Goal: Task Accomplishment & Management: Use online tool/utility

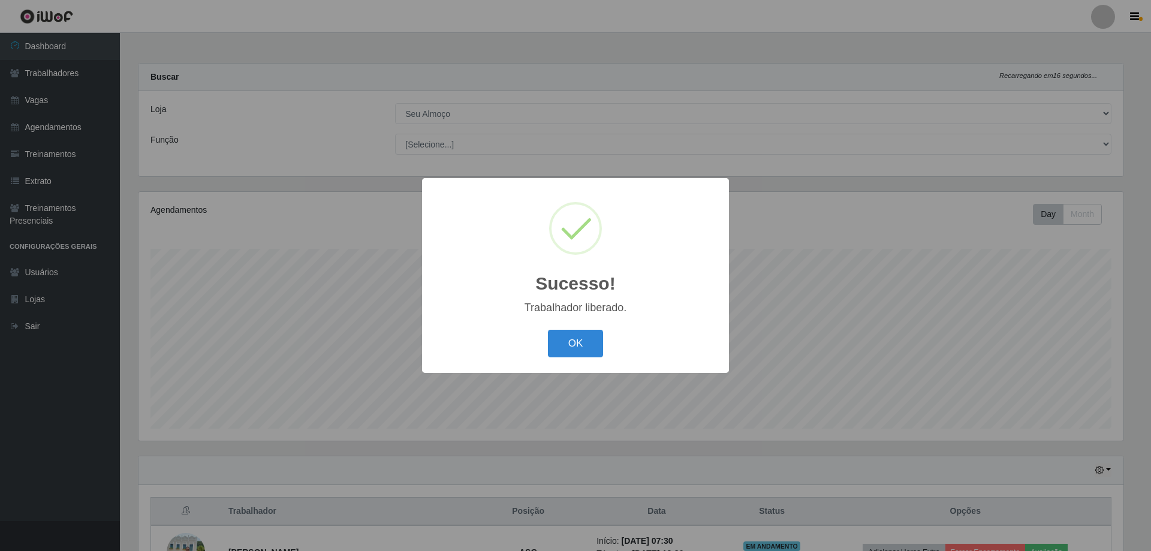
select select "431"
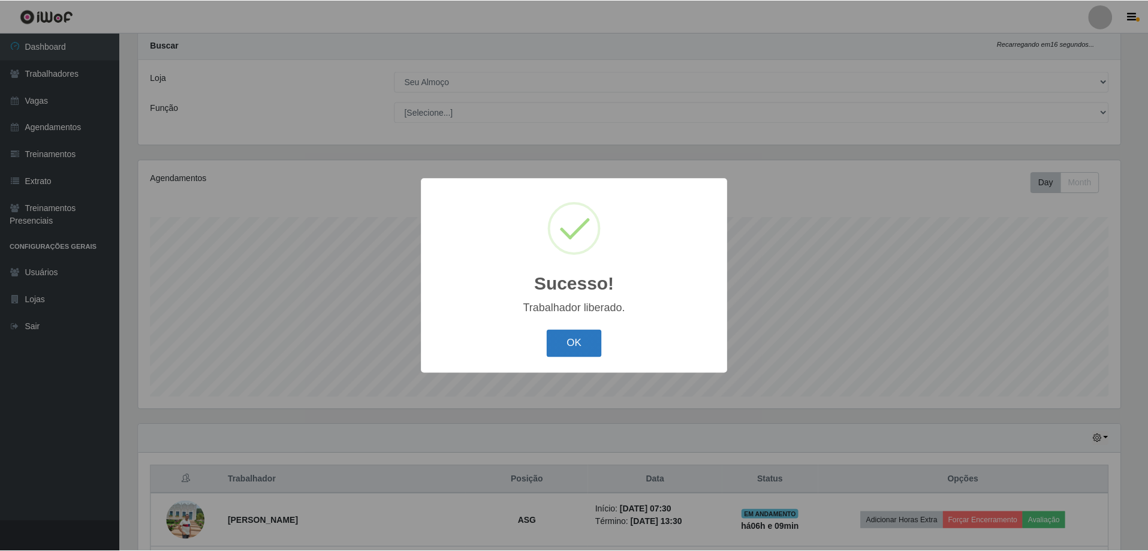
scroll to position [249, 985]
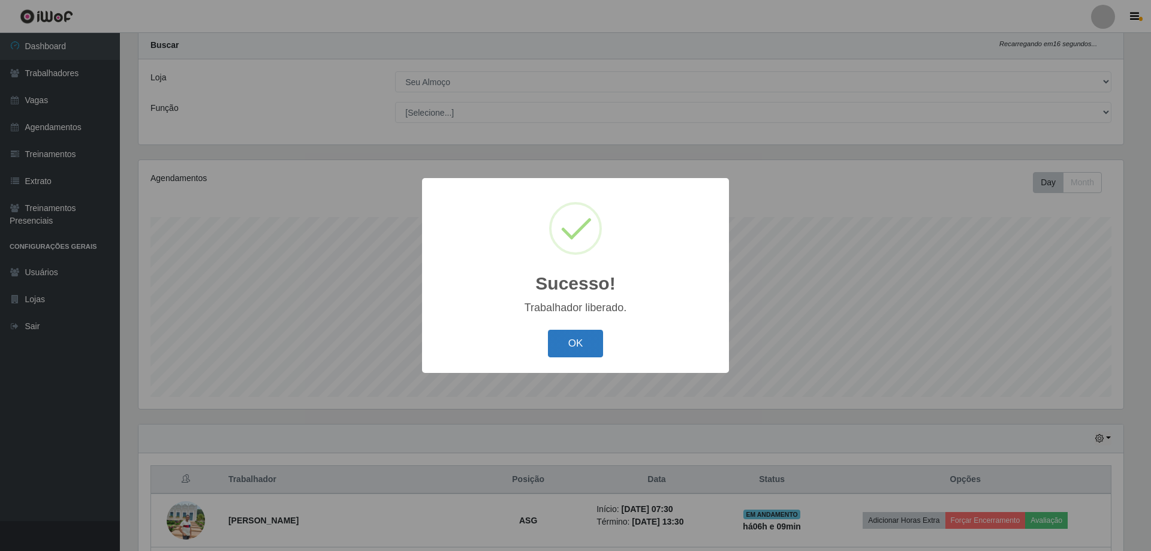
click at [585, 347] on button "OK" at bounding box center [576, 344] width 56 height 28
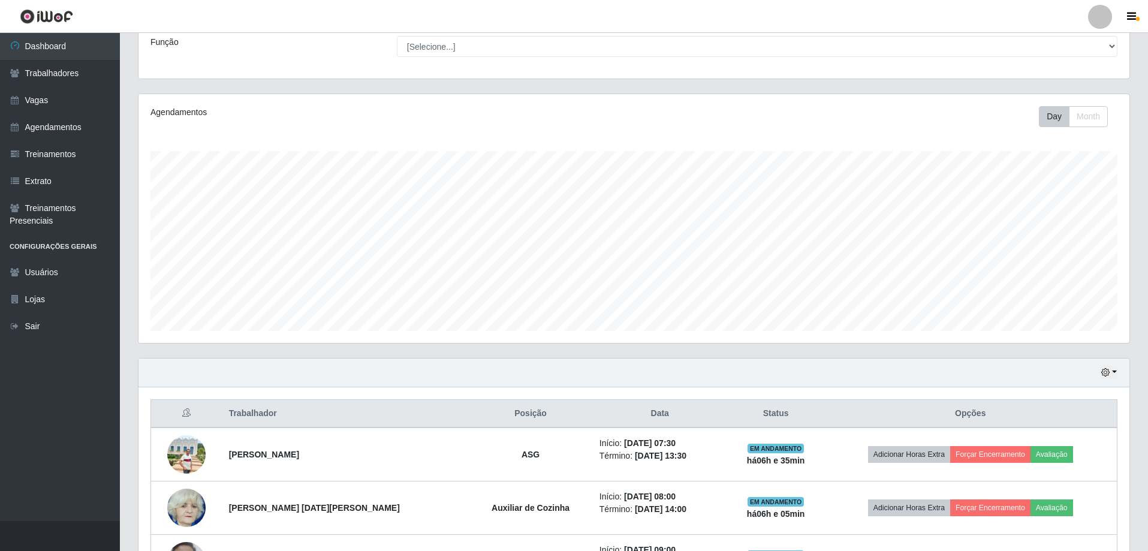
scroll to position [180, 0]
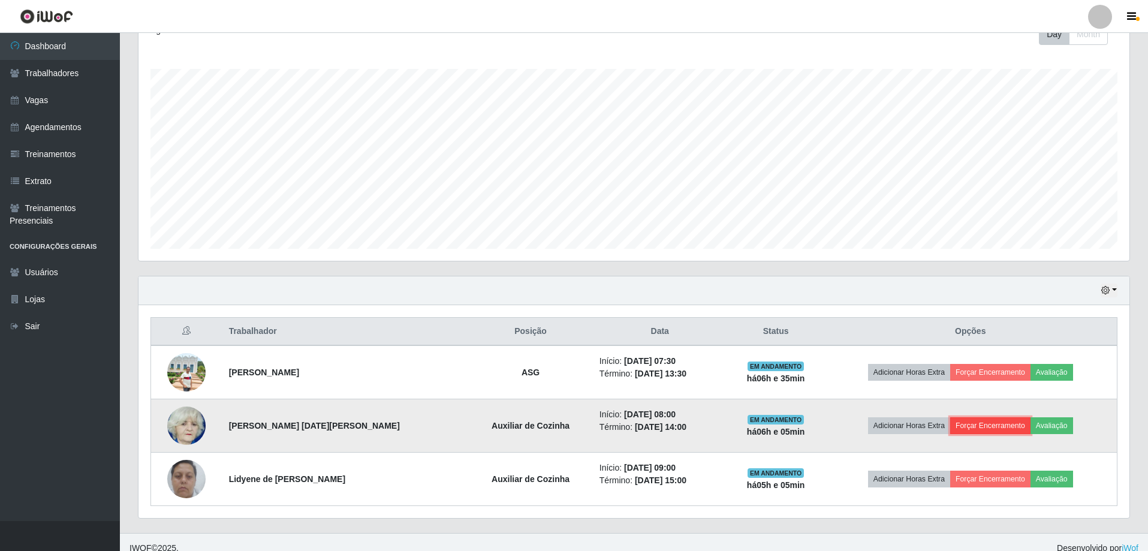
click at [960, 420] on button "Forçar Encerramento" at bounding box center [990, 425] width 80 height 17
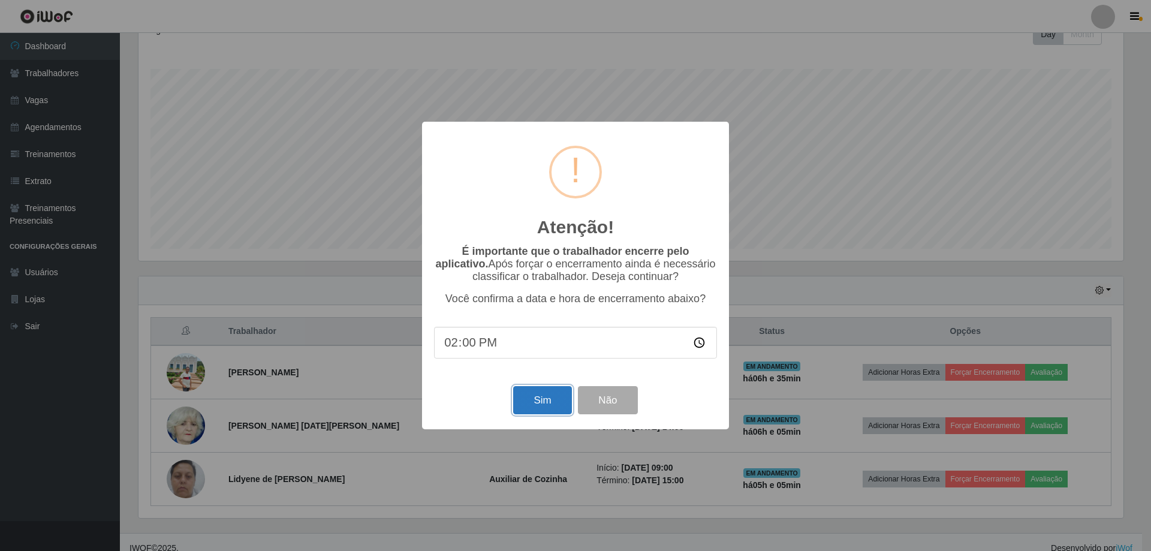
click at [523, 399] on button "Sim" at bounding box center [542, 400] width 58 height 28
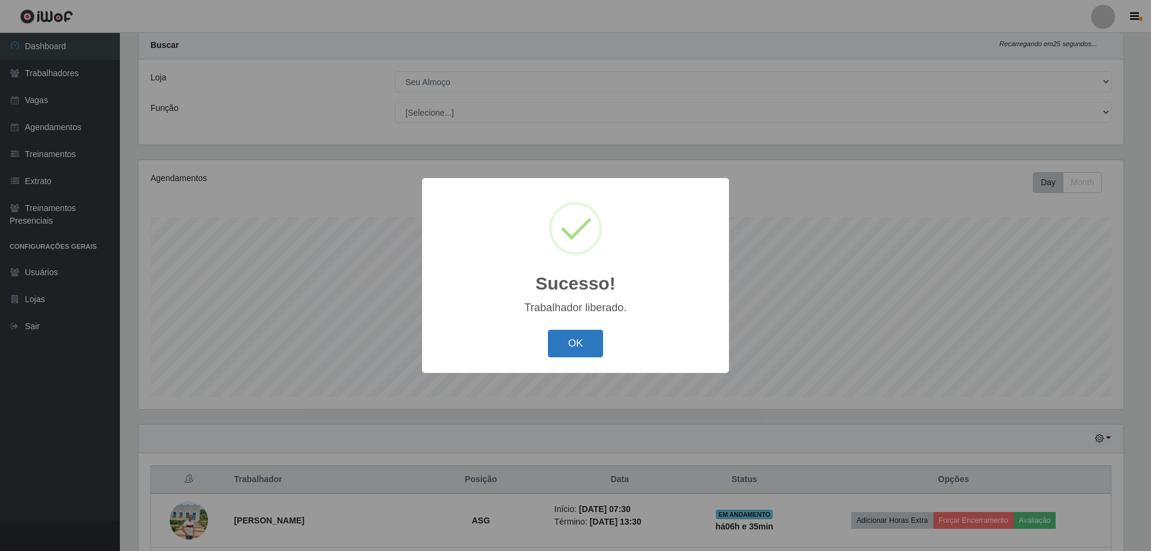
click at [579, 337] on button "OK" at bounding box center [576, 344] width 56 height 28
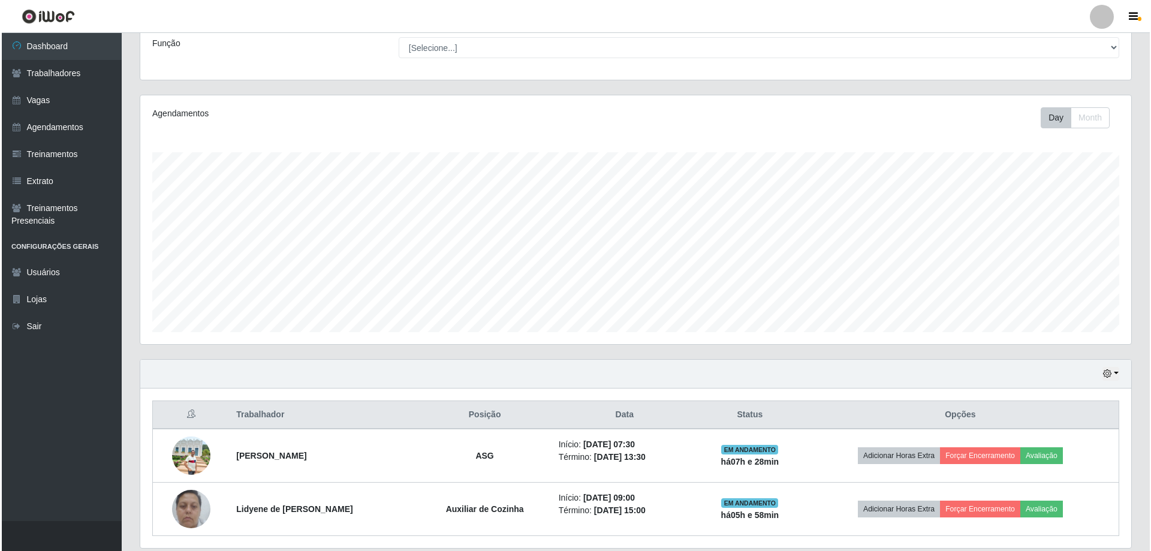
scroll to position [138, 0]
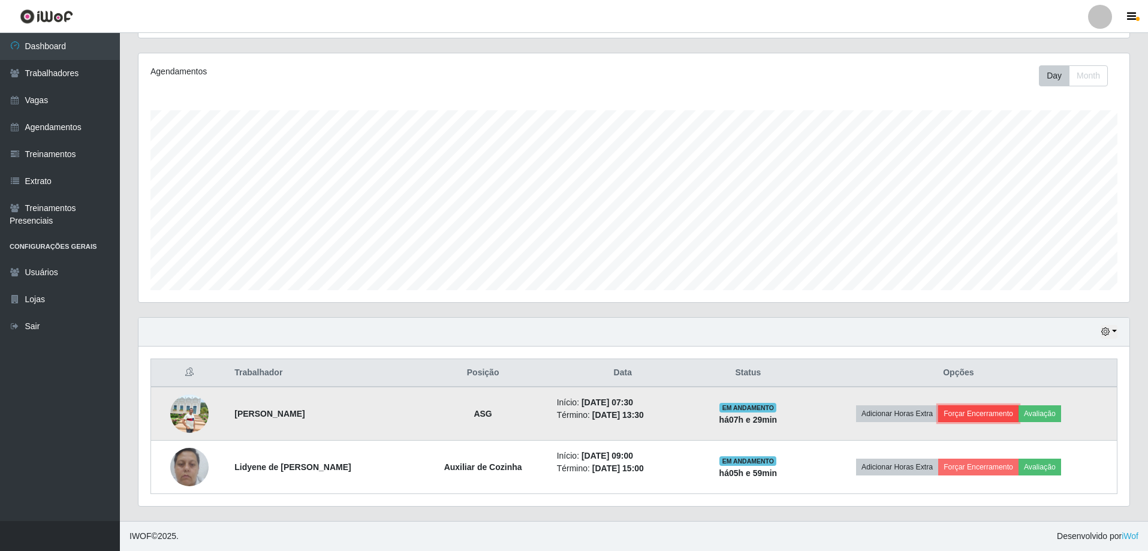
click at [970, 418] on button "Forçar Encerramento" at bounding box center [978, 413] width 80 height 17
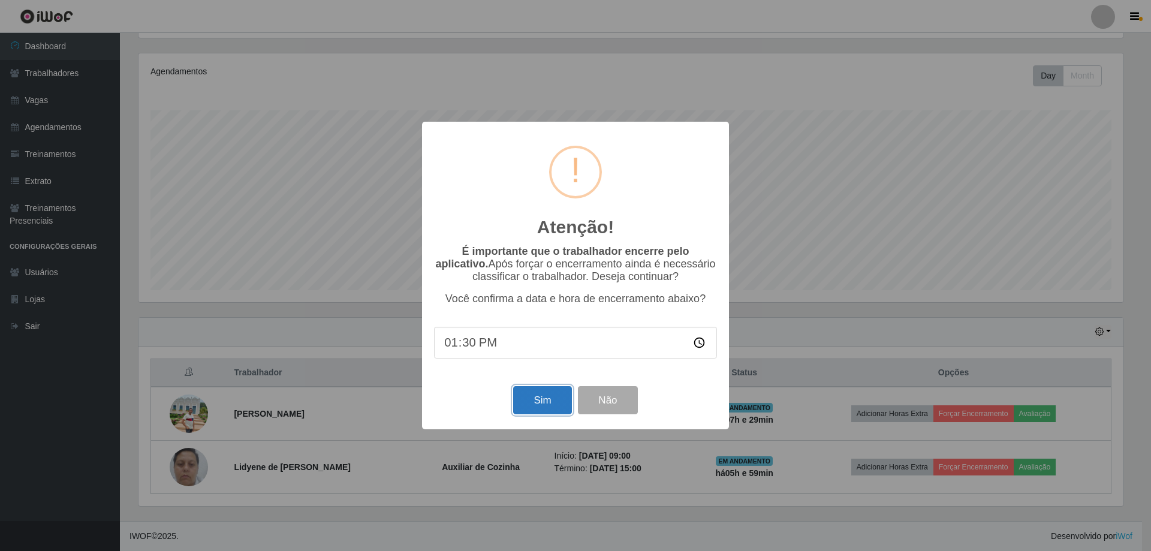
click at [541, 395] on button "Sim" at bounding box center [542, 400] width 58 height 28
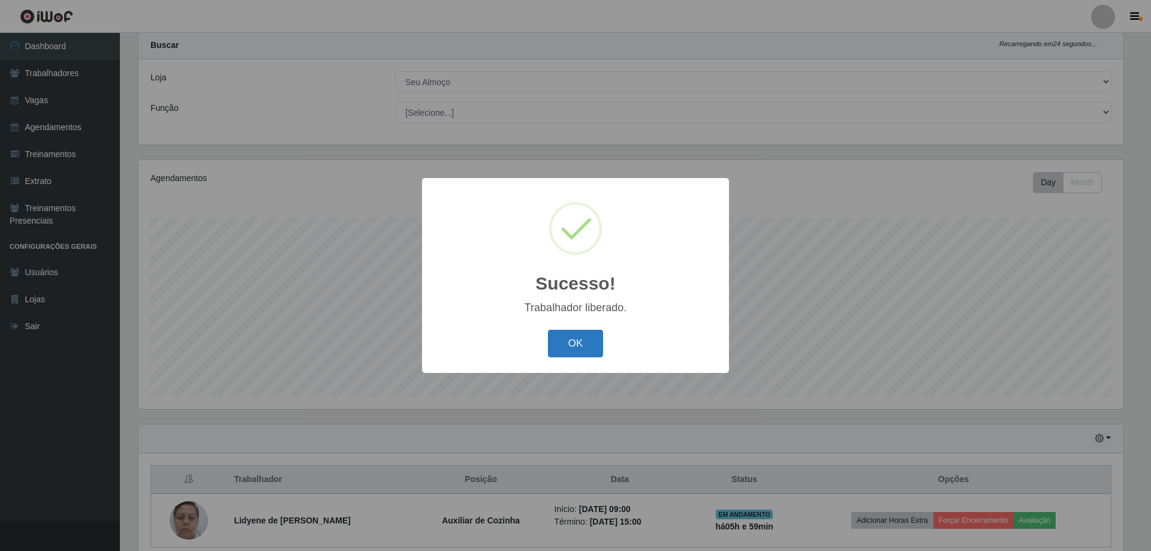
click at [591, 340] on button "OK" at bounding box center [576, 344] width 56 height 28
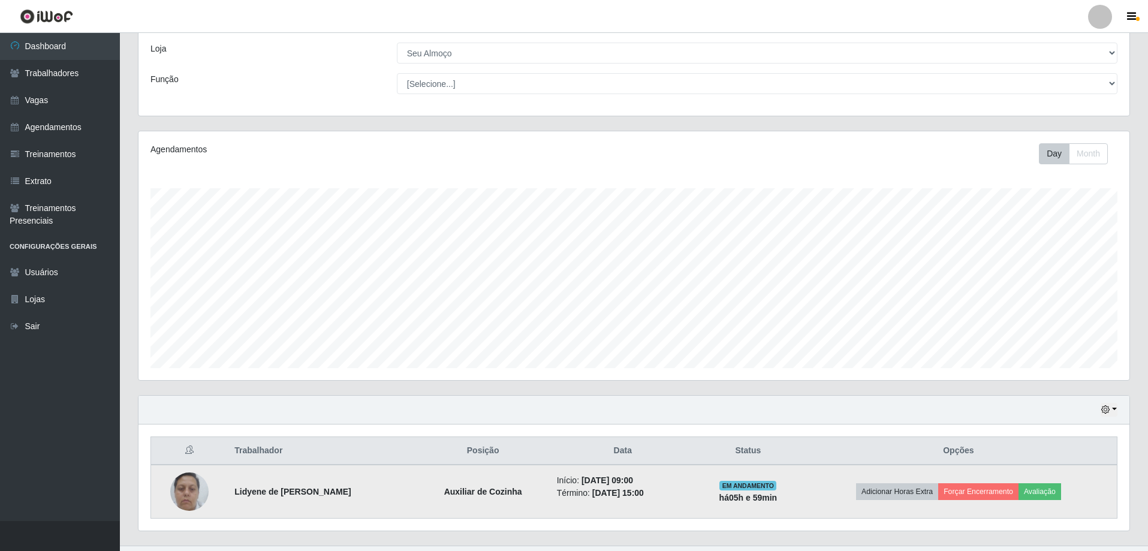
scroll to position [85, 0]
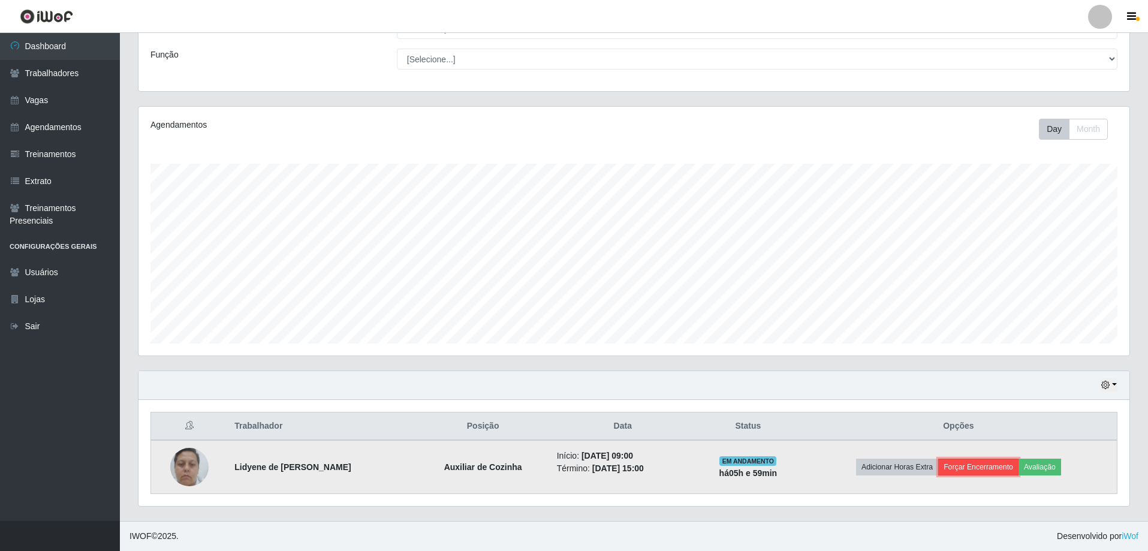
click at [979, 460] on button "Forçar Encerramento" at bounding box center [978, 467] width 80 height 17
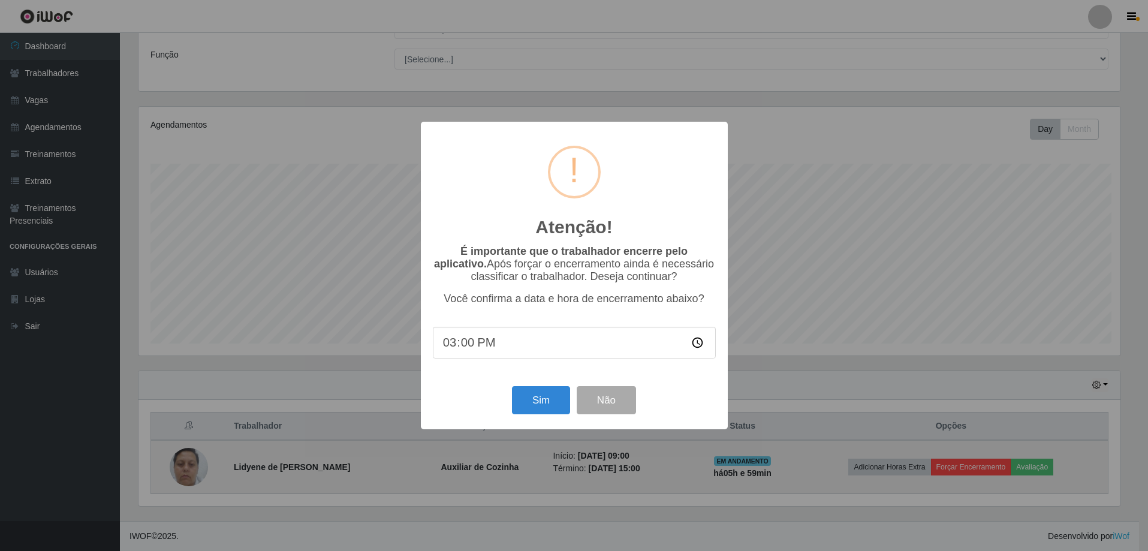
scroll to position [249, 985]
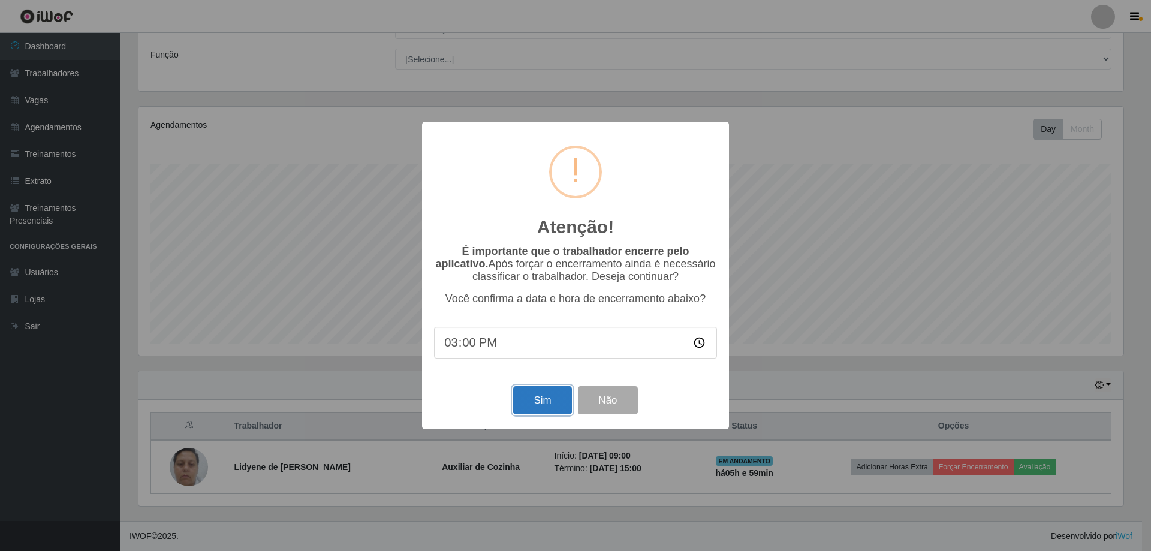
click at [523, 403] on button "Sim" at bounding box center [542, 400] width 58 height 28
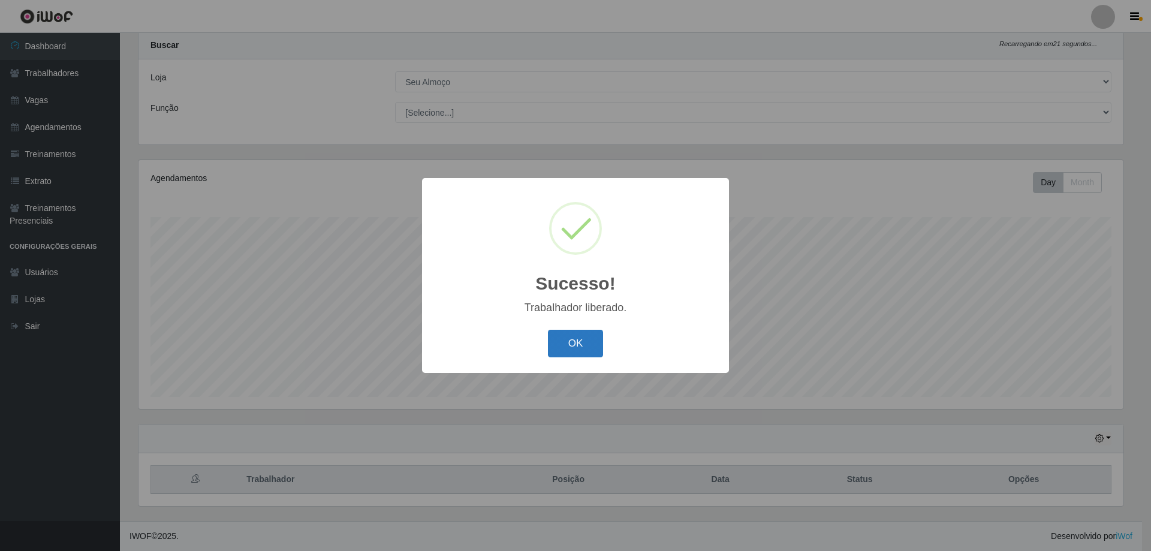
click at [564, 335] on button "OK" at bounding box center [576, 344] width 56 height 28
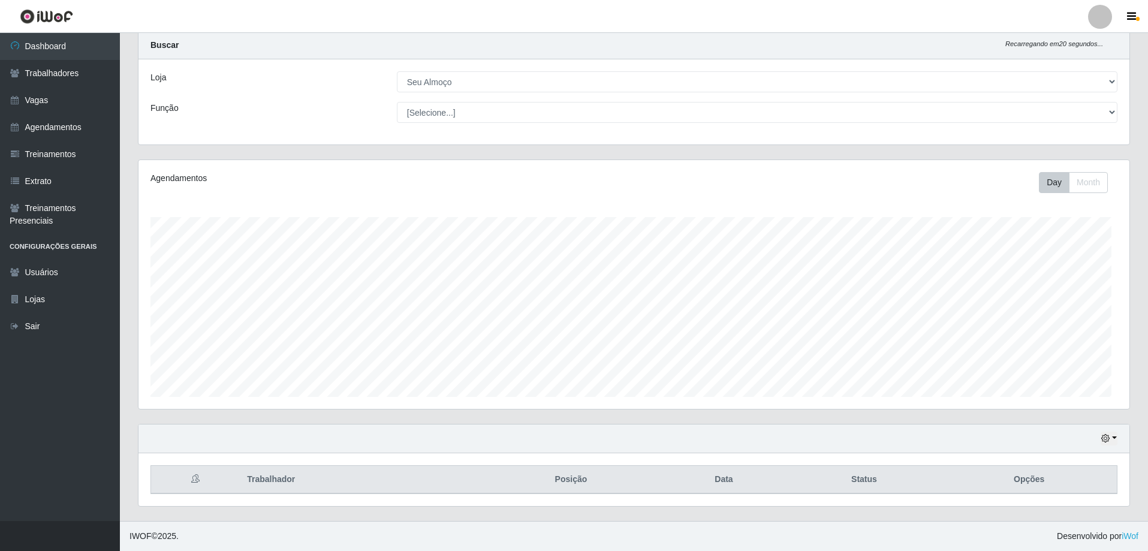
scroll to position [249, 991]
